Goal: Task Accomplishment & Management: Manage account settings

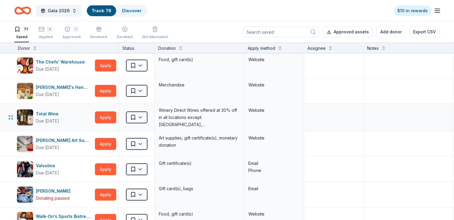
scroll to position [1610, 0]
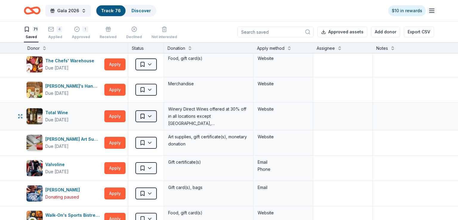
click at [149, 112] on html "Gala 2026 Track · 76 Discover $10 in rewards 71 Saved 4 Applied 1 Approved Rece…" at bounding box center [229, 110] width 458 height 220
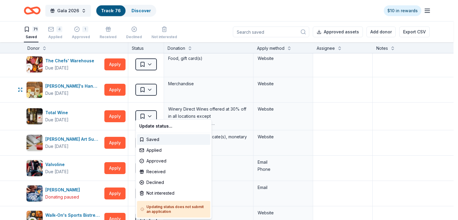
click at [238, 74] on html "Gala 2026 Track · 76 Discover $10 in rewards 71 Saved 4 Applied 1 Approved Rece…" at bounding box center [229, 110] width 458 height 220
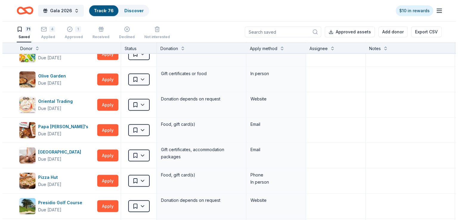
scroll to position [1133, 0]
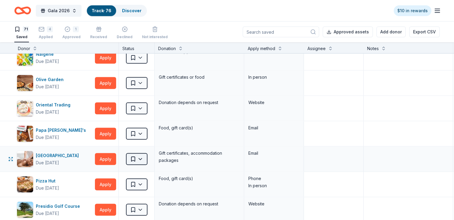
click at [150, 155] on html "Gala 2026 Track · 76 Discover $10 in rewards 71 Saved 4 Applied 1 Approved Rece…" at bounding box center [227, 110] width 454 height 220
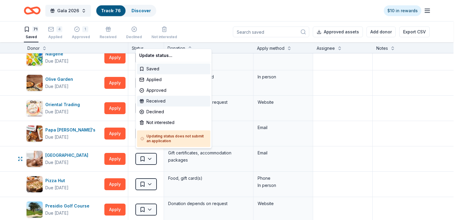
click at [156, 98] on div "Received" at bounding box center [173, 101] width 73 height 11
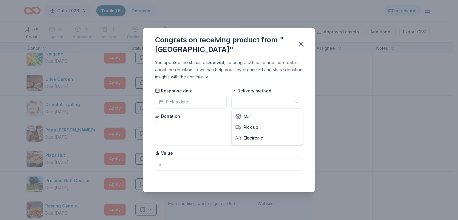
scroll to position [0, 0]
click at [299, 100] on html "Gala 2026 Track · 76 Discover $10 in rewards 70 Saved 4 Applied 1 Approved 1 Re…" at bounding box center [229, 110] width 458 height 220
click at [192, 99] on button "Pick a date" at bounding box center [191, 102] width 72 height 13
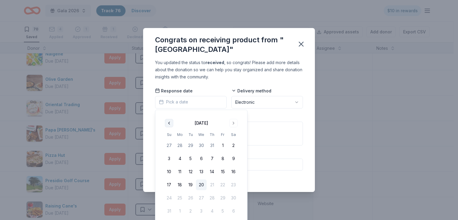
click at [168, 120] on button "Go to previous month" at bounding box center [169, 123] width 8 height 8
click at [168, 122] on button "Go to previous month" at bounding box center [169, 123] width 8 height 8
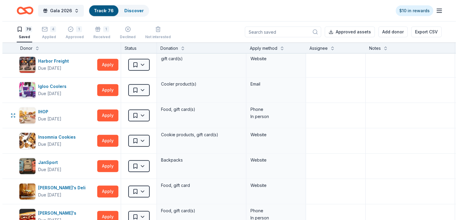
scroll to position [805, 0]
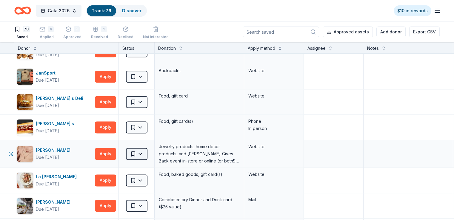
click at [147, 152] on html "Gala 2026 Track · 76 Discover $10 in rewards 70 Saved 4 Applied 1 Approved 1 Re…" at bounding box center [227, 110] width 454 height 220
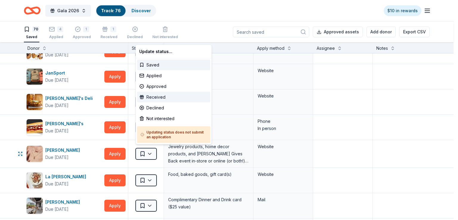
click at [155, 94] on div "Received" at bounding box center [173, 97] width 73 height 11
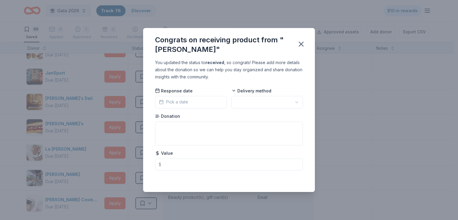
click at [298, 104] on html "Gala 2026 Track · 76 Discover $10 in rewards 69 Saved 4 Applied 1 Approved 2 Re…" at bounding box center [229, 110] width 458 height 220
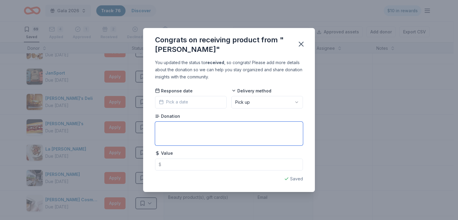
click at [172, 130] on textarea at bounding box center [229, 134] width 148 height 24
type textarea "O"
type textarea "N"
type textarea "Sterling Silver and 18K Gold Vermeil Necklace"
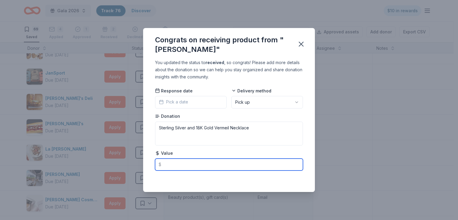
click at [168, 163] on input "text" at bounding box center [229, 165] width 148 height 12
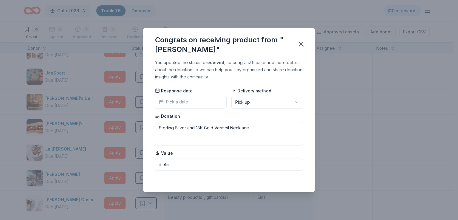
type input "85.00"
click at [189, 99] on button "Pick a date" at bounding box center [191, 102] width 72 height 13
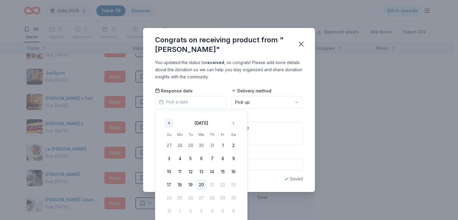
click at [167, 121] on button "Go to previous month" at bounding box center [169, 123] width 8 height 8
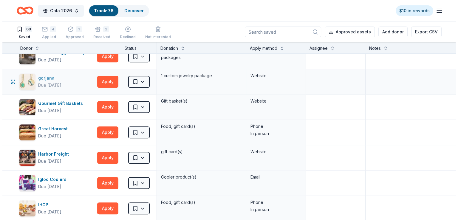
scroll to position [626, 0]
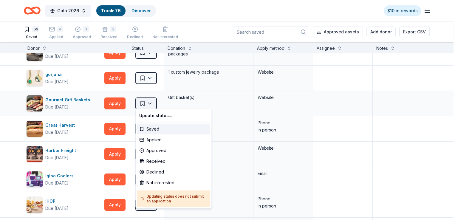
click at [148, 100] on html "Gala 2026 Track · 76 Discover $10 in rewards 69 Saved 4 Applied 1 Approved 2 Re…" at bounding box center [229, 110] width 458 height 220
click at [157, 161] on div "Received" at bounding box center [173, 161] width 73 height 11
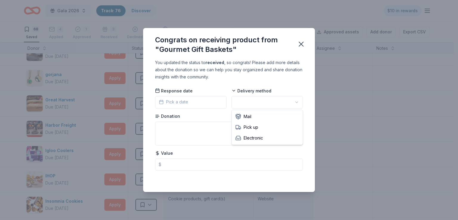
click at [297, 103] on html "Gala 2026 Track · 76 Discover $10 in rewards 68 Saved 4 Applied 1 Approved 3 Re…" at bounding box center [229, 110] width 458 height 220
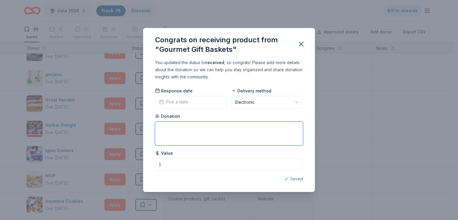
click at [165, 128] on textarea at bounding box center [229, 134] width 148 height 24
type textarea "$25 Gift Certificate"
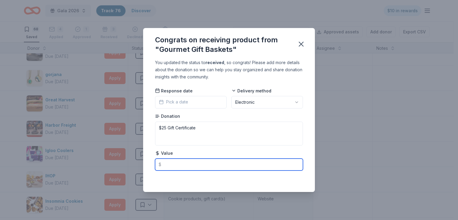
click at [174, 164] on input "text" at bounding box center [229, 165] width 148 height 12
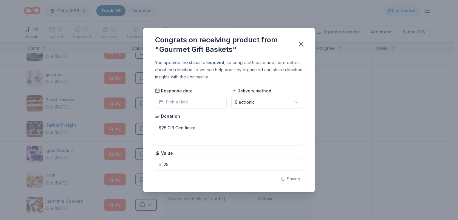
type input "25.00"
click at [200, 103] on button "Pick a date" at bounding box center [191, 102] width 72 height 13
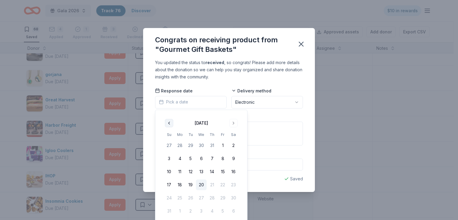
click at [166, 122] on button "Go to previous month" at bounding box center [169, 123] width 8 height 8
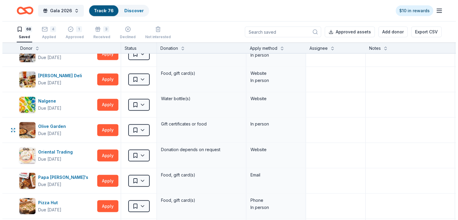
scroll to position [1044, 0]
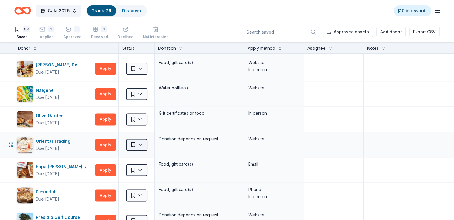
click at [148, 141] on html "Gala 2026 Track · 76 Discover $10 in rewards 68 Saved 4 Applied 1 Approved 3 Re…" at bounding box center [227, 110] width 454 height 220
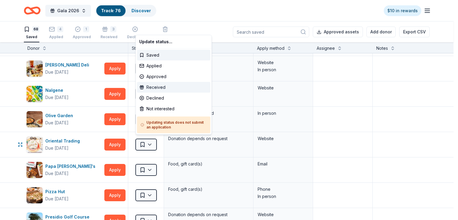
click at [157, 85] on div "Received" at bounding box center [173, 87] width 73 height 11
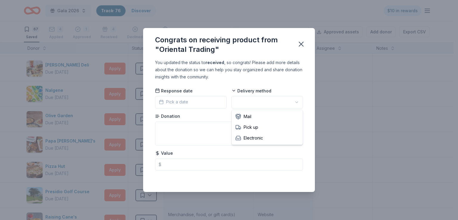
click at [295, 101] on html "Gala 2026 Track · 76 Discover $10 in rewards 67 Saved 4 Applied 1 Approved 4 Re…" at bounding box center [229, 110] width 458 height 220
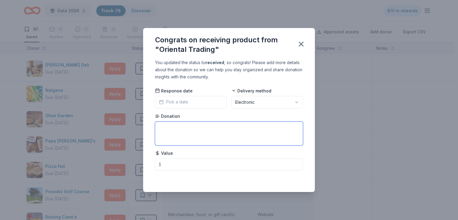
click at [179, 126] on textarea at bounding box center [229, 134] width 148 height 24
type textarea "$25.00 Gift Certificate"
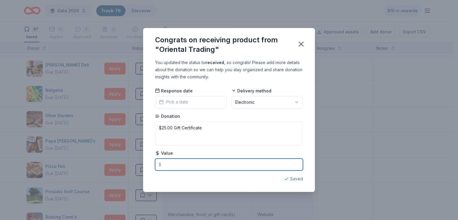
click at [163, 165] on input "text" at bounding box center [229, 165] width 148 height 12
type input "25.00"
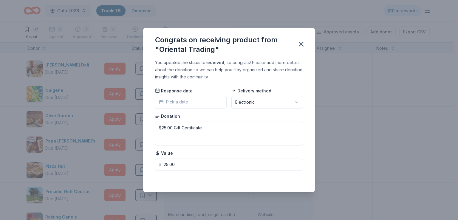
click at [190, 101] on button "Pick a date" at bounding box center [191, 102] width 72 height 13
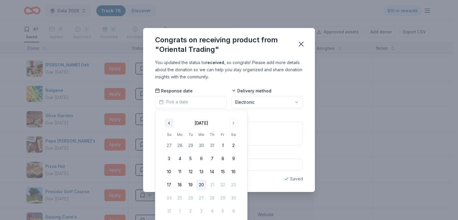
click at [169, 124] on button "Go to previous month" at bounding box center [169, 123] width 8 height 8
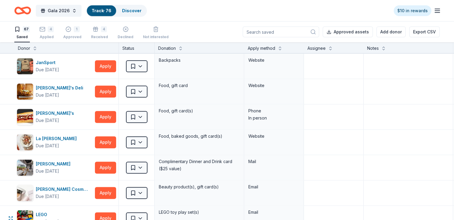
scroll to position [775, 0]
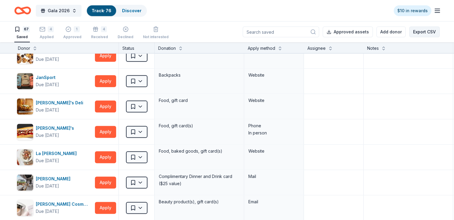
click at [416, 31] on button "Export CSV" at bounding box center [424, 32] width 30 height 11
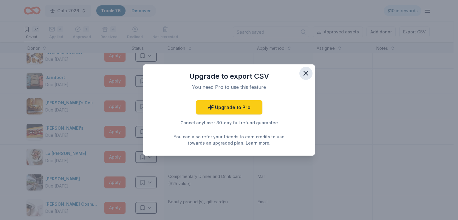
click at [304, 72] on icon "button" at bounding box center [306, 73] width 4 height 4
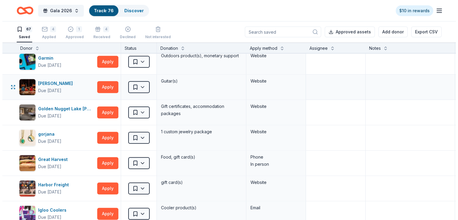
scroll to position [537, 0]
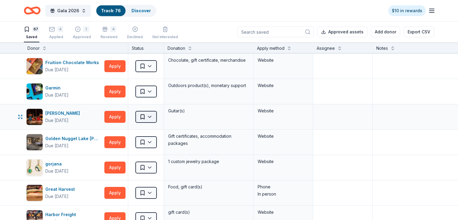
click at [148, 116] on html "Gala 2026 Track · 76 Discover $10 in rewards 67 Saved 4 Applied 1 Approved 4 Re…" at bounding box center [229, 110] width 458 height 220
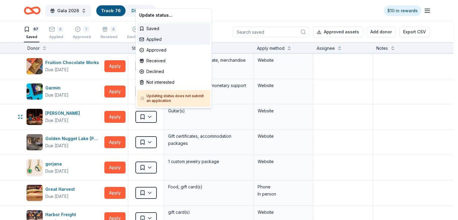
click at [149, 38] on div "Applied" at bounding box center [173, 39] width 73 height 11
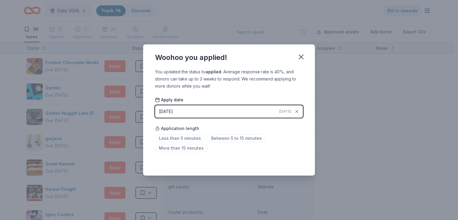
click at [172, 109] on div "[DATE]" at bounding box center [166, 111] width 14 height 7
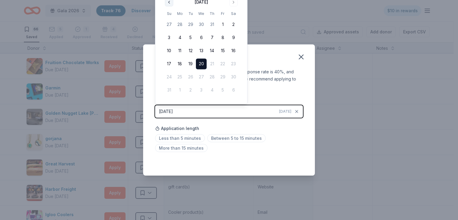
click at [169, 1] on button "Go to previous month" at bounding box center [169, 2] width 8 height 8
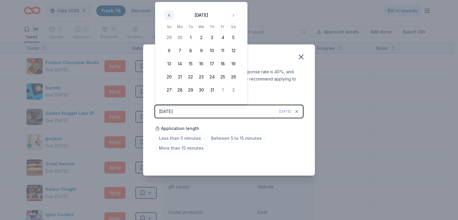
click at [169, 1] on div "Woohoo you applied! You updated the status to applied . Average response rate i…" at bounding box center [229, 110] width 458 height 220
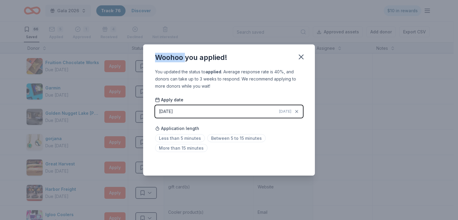
click at [187, 112] on button "[DATE] [DATE]" at bounding box center [229, 111] width 148 height 13
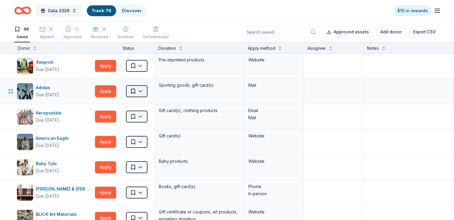
click at [151, 91] on html "Gala 2026 Track · 76 Discover $10 in rewards 66 Saved 5 Applied 1 Approved 4 Re…" at bounding box center [227, 110] width 454 height 220
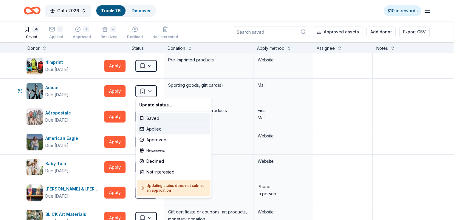
click at [150, 128] on div "Applied" at bounding box center [173, 129] width 73 height 11
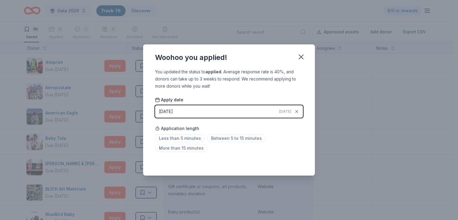
drag, startPoint x: 237, startPoint y: 52, endPoint x: 283, endPoint y: 67, distance: 48.2
click at [283, 67] on div "Woohoo you applied!" at bounding box center [229, 56] width 172 height 24
click at [173, 112] on div "[DATE]" at bounding box center [166, 111] width 14 height 7
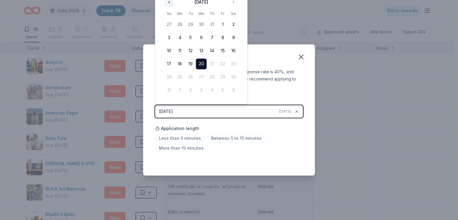
click at [170, 3] on button "Go to previous month" at bounding box center [169, 2] width 8 height 8
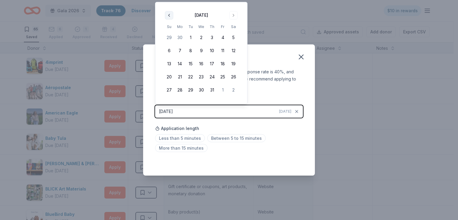
click at [170, 3] on div "July 2025 Su Mo Tu We Th Fr Sa 29 30 1 2 3 4 5 6 7 8 9 10 11 12 13 14 15 16 17 …" at bounding box center [201, 53] width 92 height 102
click at [168, 13] on button "Go to previous month" at bounding box center [169, 15] width 8 height 8
click at [222, 36] on button "6" at bounding box center [222, 38] width 11 height 11
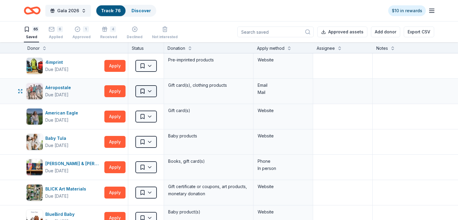
click at [152, 92] on html "Gala 2026 Track · 76 Discover $10 in rewards 65 Saved 6 Applied 1 Approved 4 Re…" at bounding box center [229, 110] width 458 height 220
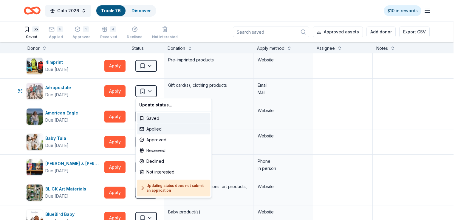
click at [151, 129] on div "Applied" at bounding box center [173, 129] width 73 height 11
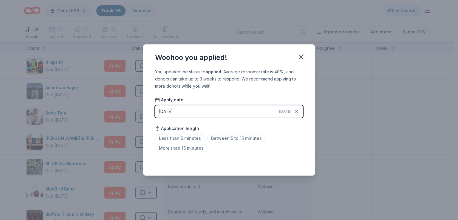
click at [163, 109] on div "[DATE]" at bounding box center [166, 111] width 14 height 7
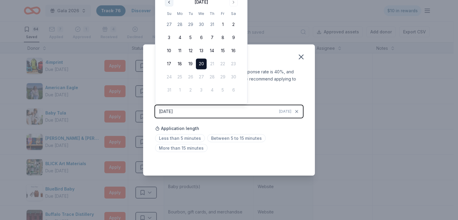
click at [169, 2] on button "Go to previous month" at bounding box center [169, 2] width 8 height 8
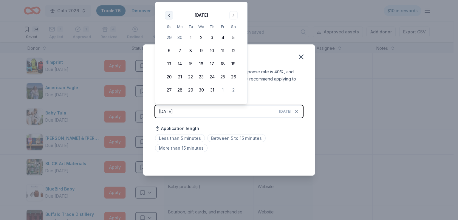
click at [169, 2] on div "[DATE] Su Mo Tu We Th Fr Sa 29 30 1 2 3 4 5 6 7 8 9 10 11 12 13 14 15 16 17 18 …" at bounding box center [201, 53] width 92 height 102
click at [168, 14] on button "Go to previous month" at bounding box center [169, 15] width 8 height 8
